Goal: Transaction & Acquisition: Purchase product/service

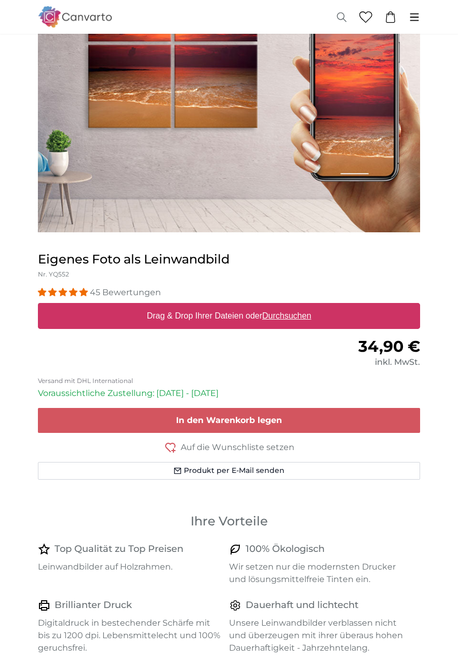
scroll to position [130, 0]
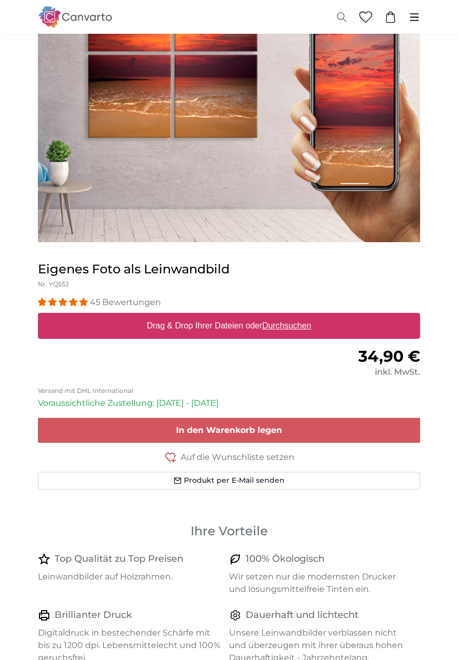
click at [291, 325] on u "Durchsuchen" at bounding box center [287, 325] width 49 height 9
click at [291, 316] on input "Drag & Drop Ihrer Dateien oder Durchsuchen" at bounding box center [229, 314] width 383 height 3
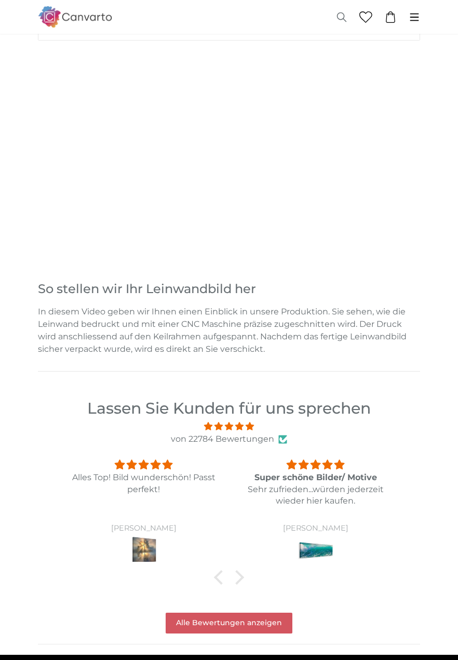
scroll to position [1013, 0]
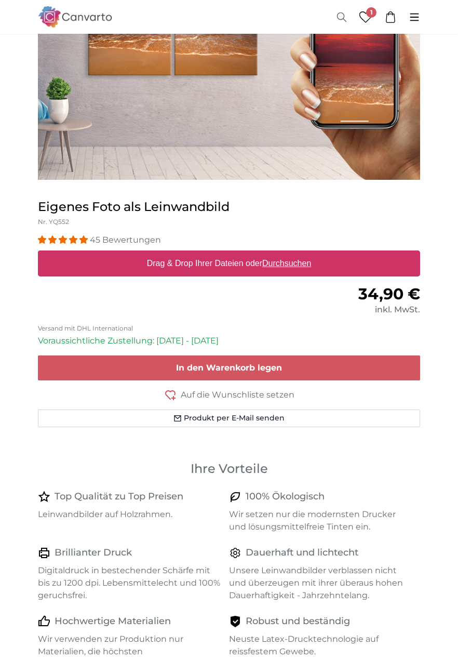
scroll to position [194, 0]
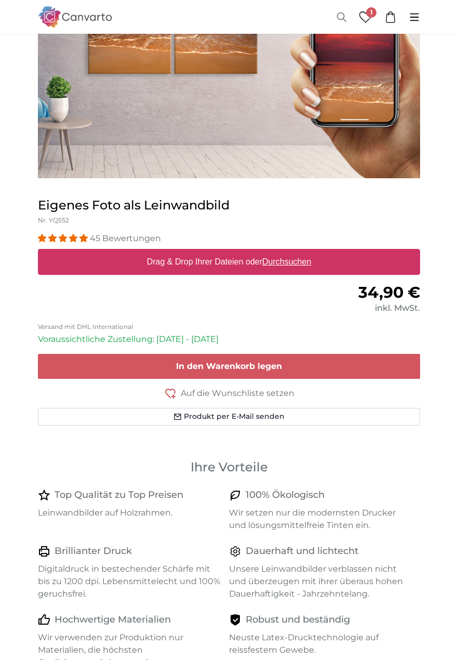
click at [286, 264] on u "Durchsuchen" at bounding box center [287, 261] width 49 height 9
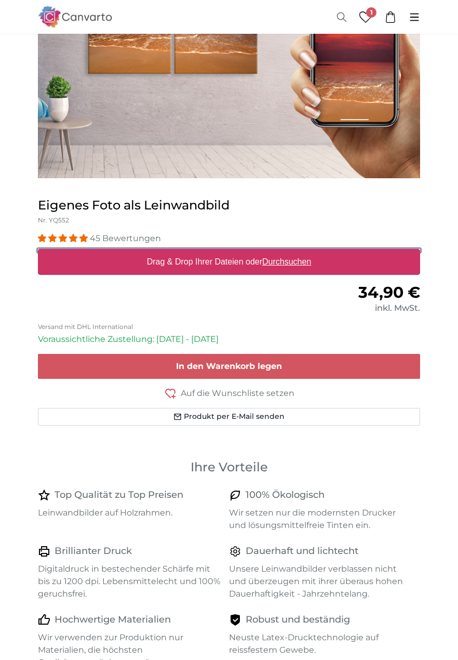
click at [286, 252] on input "Drag & Drop Ihrer Dateien oder Durchsuchen" at bounding box center [229, 250] width 383 height 3
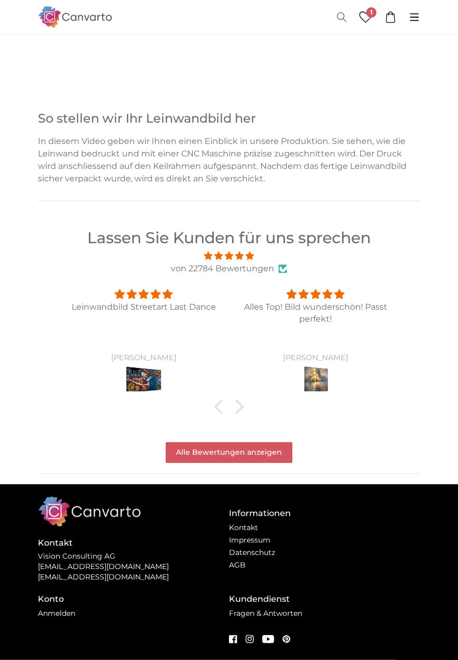
scroll to position [1239, 0]
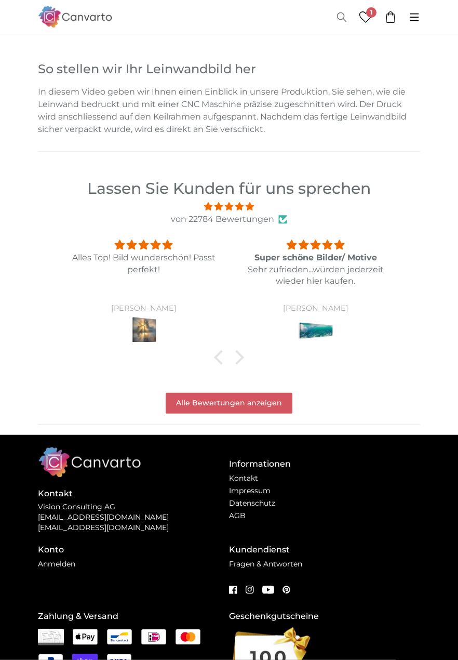
click at [303, 569] on link "Fragen & Antworten" at bounding box center [265, 563] width 73 height 9
